Goal: Information Seeking & Learning: Learn about a topic

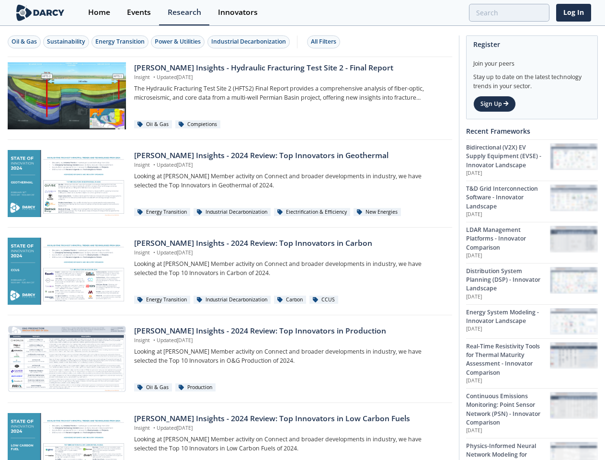
click at [24, 42] on div "Oil & Gas" at bounding box center [23, 41] width 25 height 9
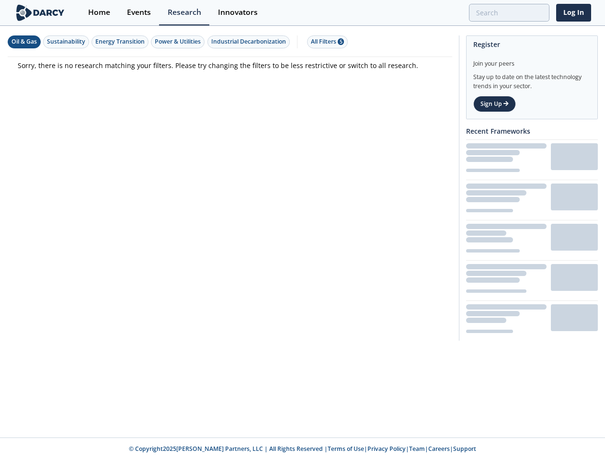
click at [67, 42] on div "Sustainability" at bounding box center [66, 41] width 38 height 9
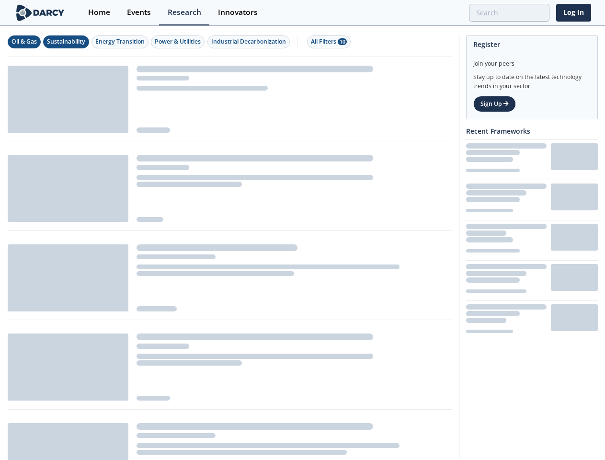
click at [121, 42] on div "Energy Transition" at bounding box center [119, 41] width 49 height 9
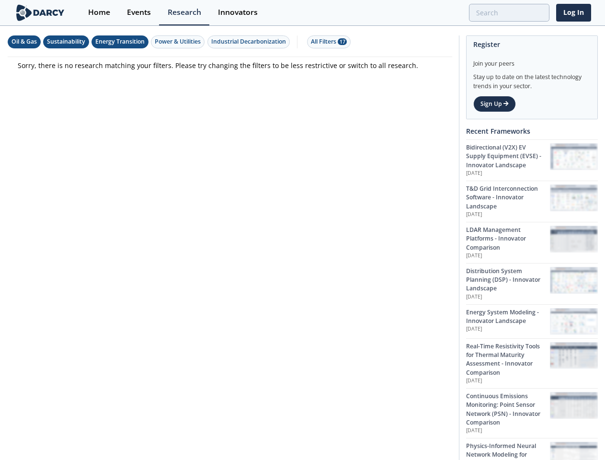
click at [179, 42] on div "Power & Utilities" at bounding box center [178, 41] width 46 height 9
